Goal: Transaction & Acquisition: Obtain resource

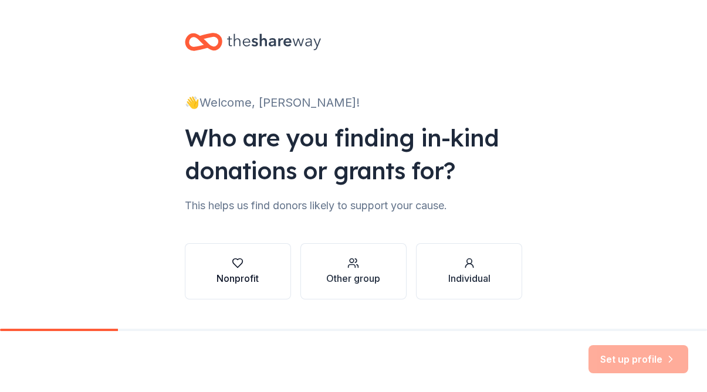
click at [233, 267] on icon "button" at bounding box center [238, 263] width 10 height 9
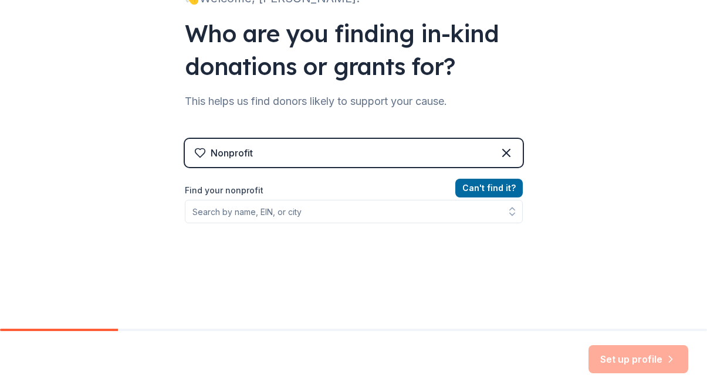
scroll to position [105, 0]
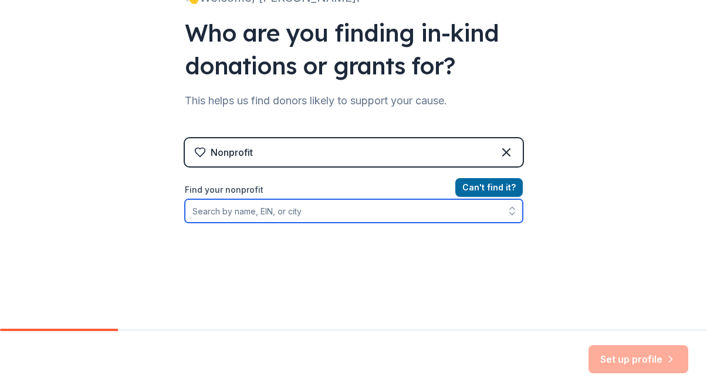
click at [236, 208] on input "Find your nonprofit" at bounding box center [354, 210] width 338 height 23
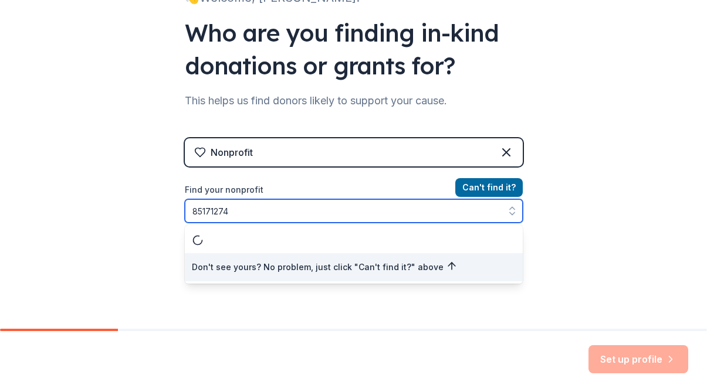
type input "851712743"
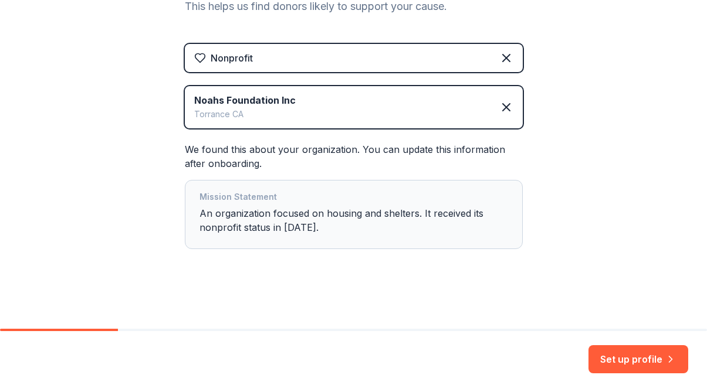
scroll to position [199, 0]
click at [635, 354] on button "Set up profile" at bounding box center [638, 360] width 100 height 28
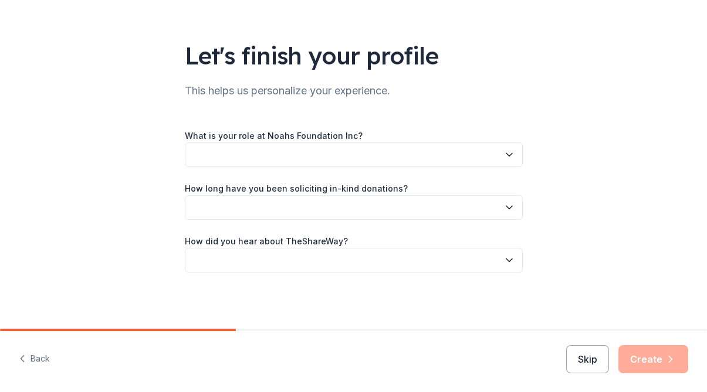
scroll to position [54, 0]
click at [453, 156] on button "button" at bounding box center [354, 155] width 338 height 25
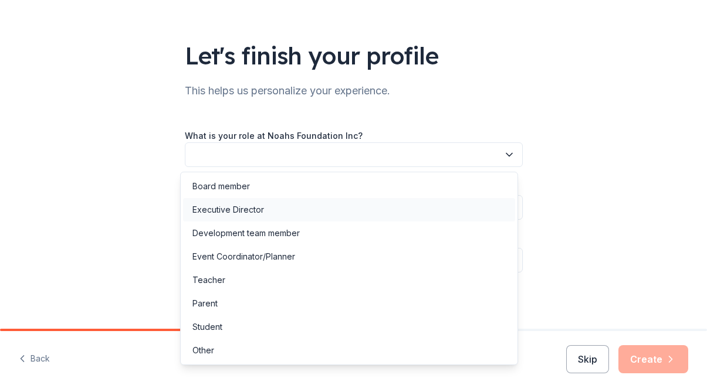
click at [328, 207] on div "Executive Director" at bounding box center [349, 209] width 332 height 23
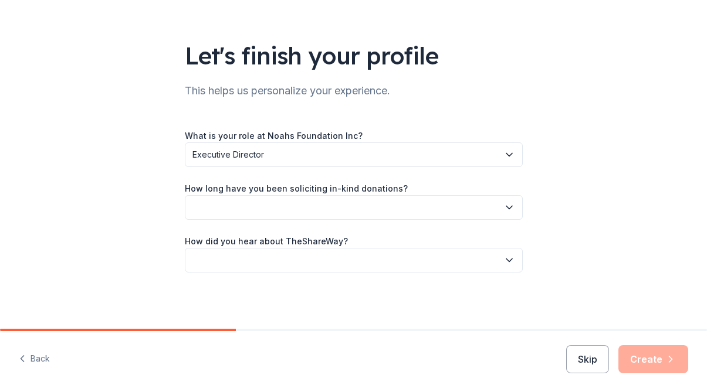
click at [322, 204] on button "button" at bounding box center [354, 207] width 338 height 25
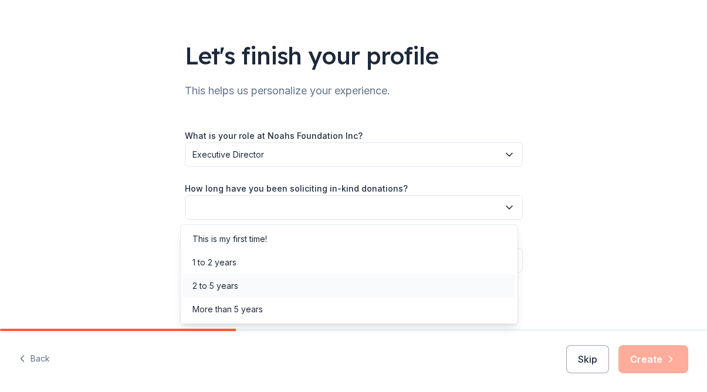
click at [299, 286] on div "2 to 5 years" at bounding box center [349, 286] width 332 height 23
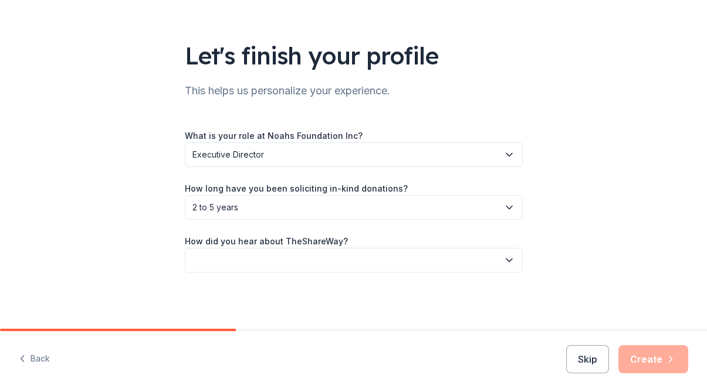
click at [297, 263] on button "button" at bounding box center [354, 260] width 338 height 25
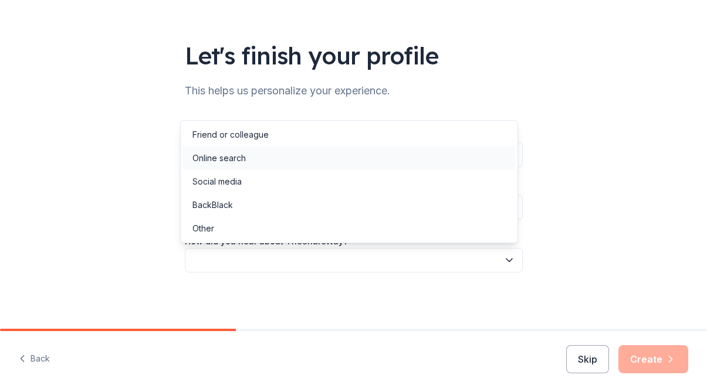
click at [307, 161] on div "Online search" at bounding box center [349, 158] width 332 height 23
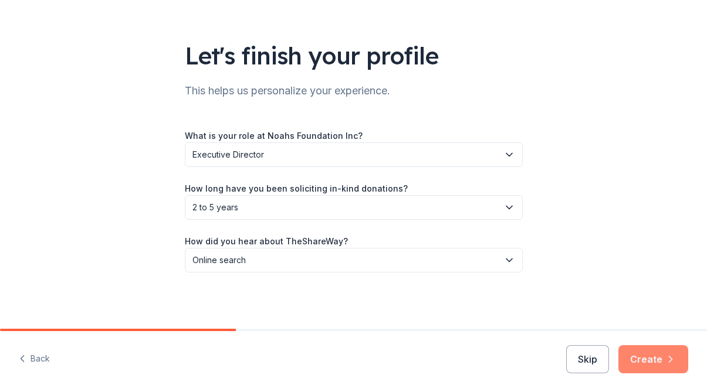
click at [639, 353] on button "Create" at bounding box center [653, 360] width 70 height 28
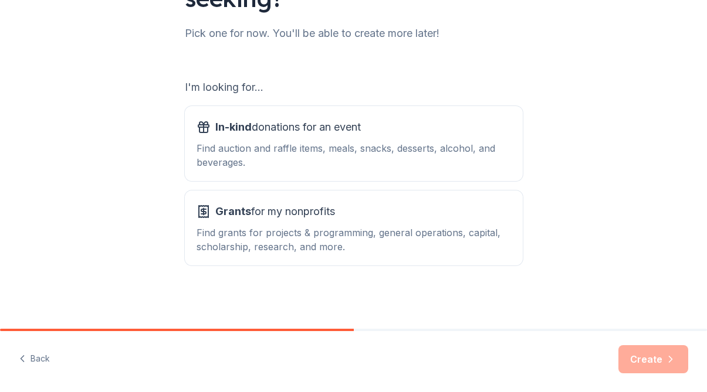
scroll to position [144, 0]
click at [435, 169] on div "Find auction and raffle items, meals, snacks, desserts, alcohol, and beverages." at bounding box center [354, 155] width 314 height 28
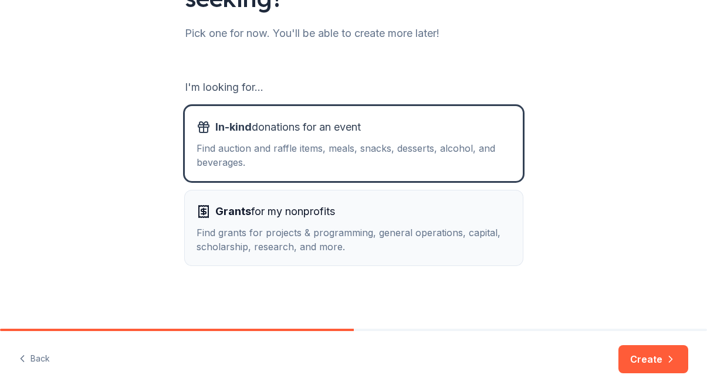
click at [427, 228] on div "Find grants for projects & programming, general operations, capital, scholarshi…" at bounding box center [354, 240] width 314 height 28
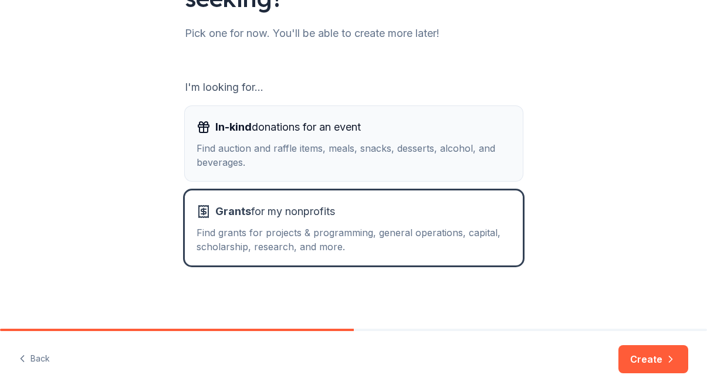
click at [418, 180] on button "In-kind donations for an event Find auction and raffle items, meals, snacks, de…" at bounding box center [354, 143] width 338 height 75
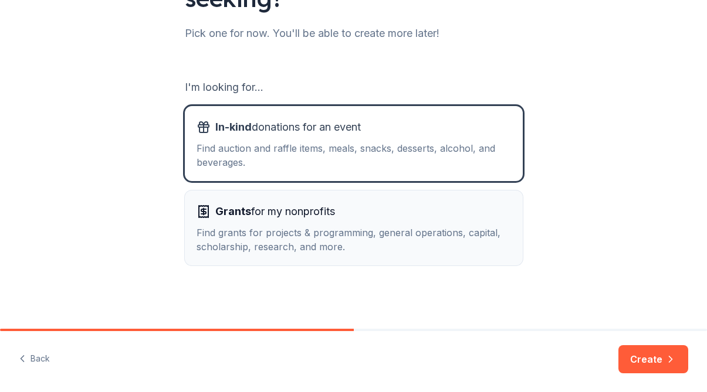
click at [418, 211] on div "Grants for my nonprofits" at bounding box center [354, 211] width 314 height 19
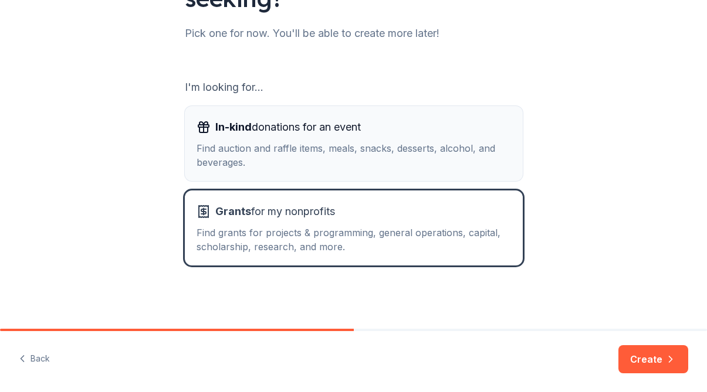
click at [439, 158] on div "Find auction and raffle items, meals, snacks, desserts, alcohol, and beverages." at bounding box center [354, 155] width 314 height 28
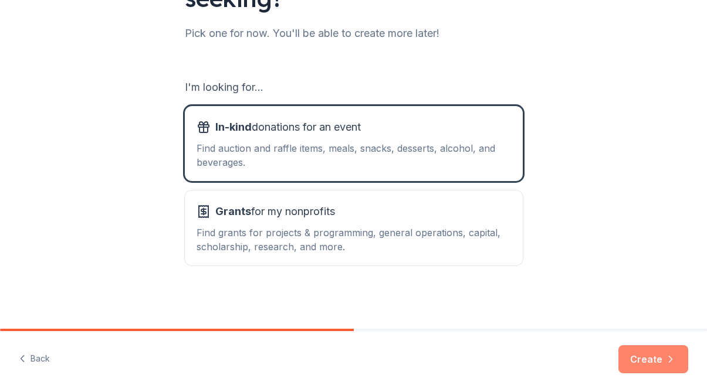
click at [635, 354] on button "Create" at bounding box center [653, 360] width 70 height 28
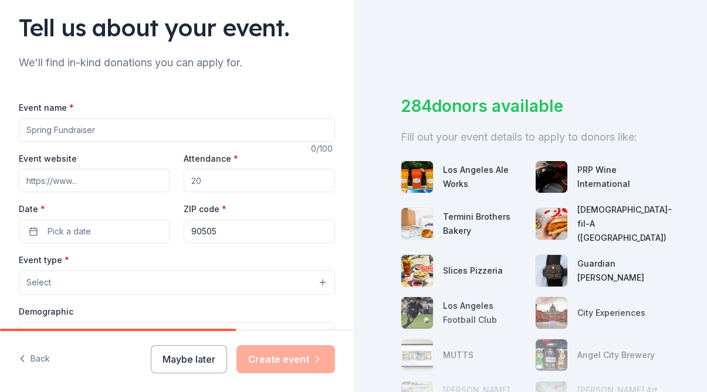
scroll to position [97, 0]
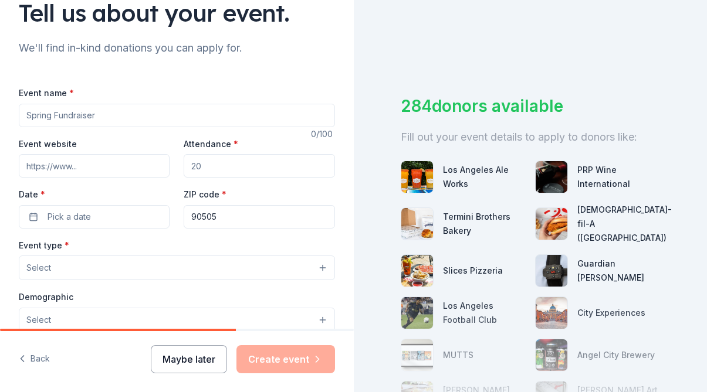
click at [202, 356] on button "Maybe later" at bounding box center [189, 360] width 76 height 28
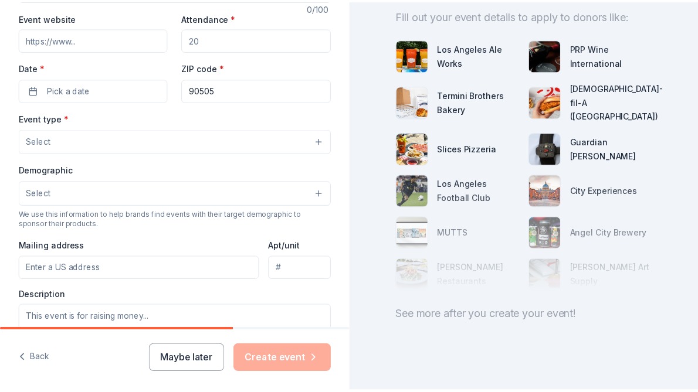
scroll to position [119, 0]
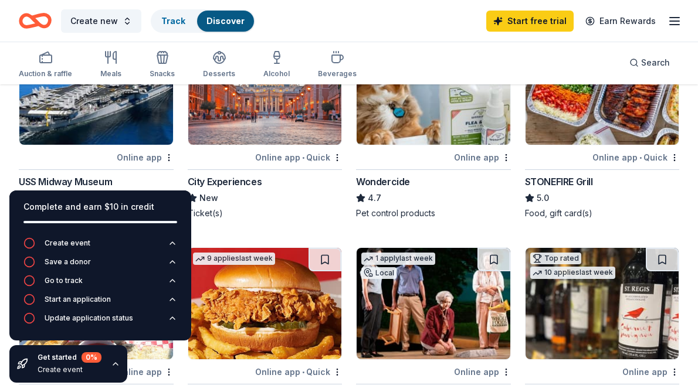
scroll to position [819, 0]
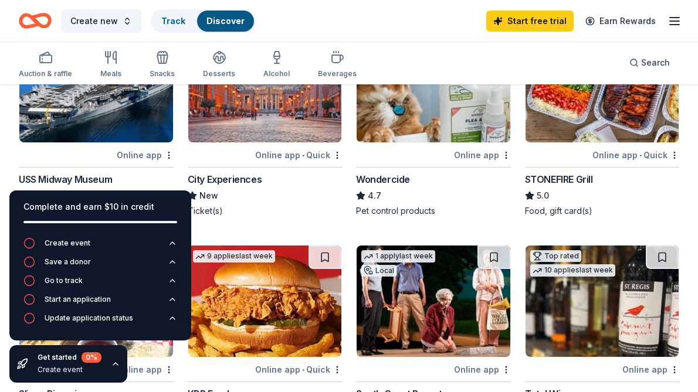
click at [557, 177] on div "STONEFIRE Grill" at bounding box center [559, 179] width 68 height 14
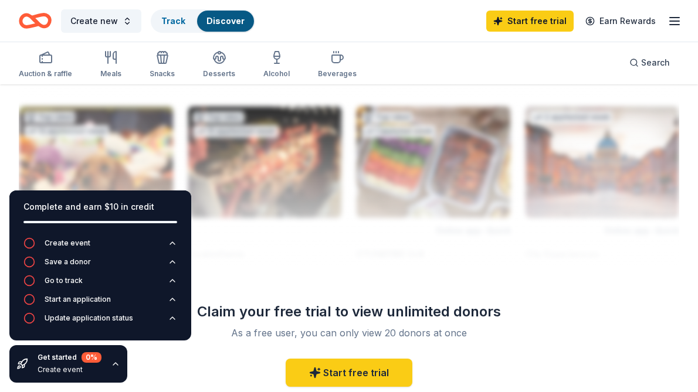
scroll to position [1228, 0]
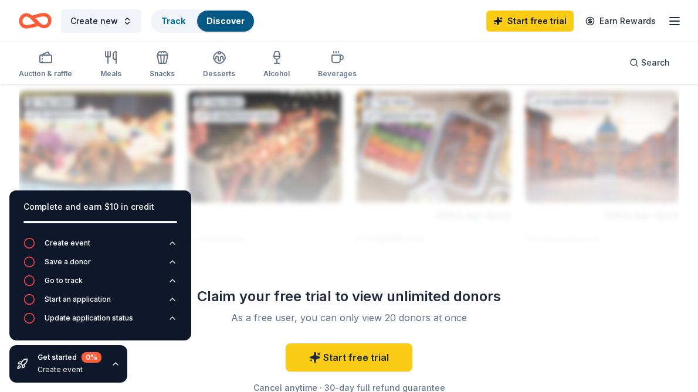
click at [368, 236] on div at bounding box center [349, 156] width 661 height 188
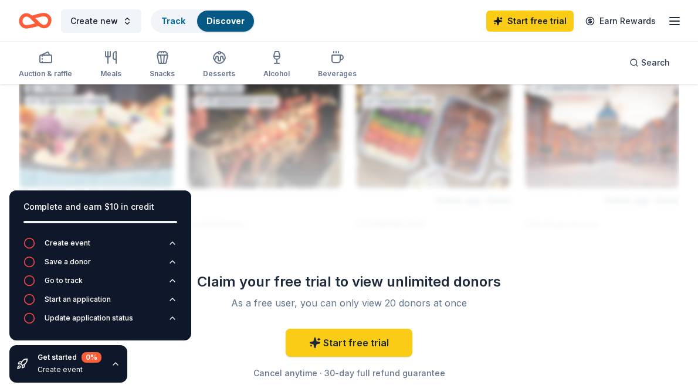
scroll to position [1220, 0]
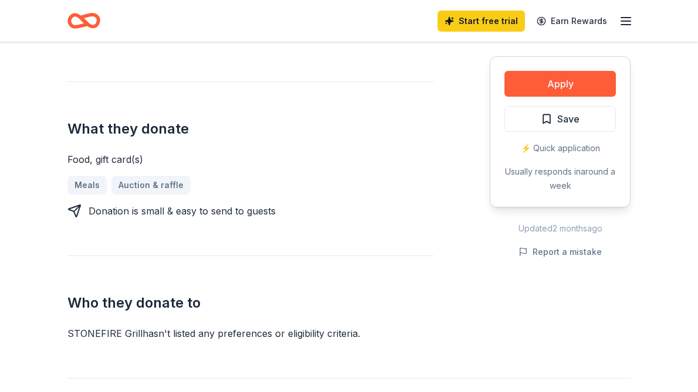
scroll to position [384, 0]
